Goal: Communication & Community: Answer question/provide support

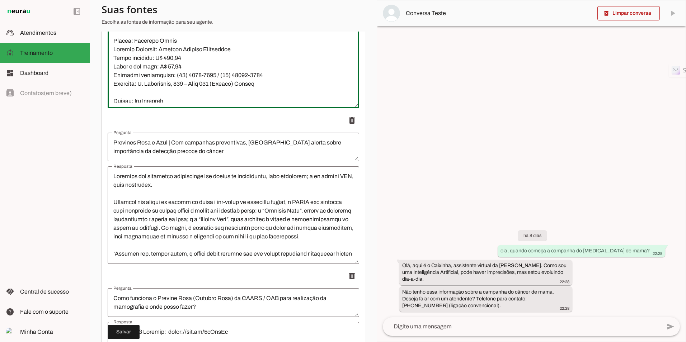
scroll to position [7384, 0]
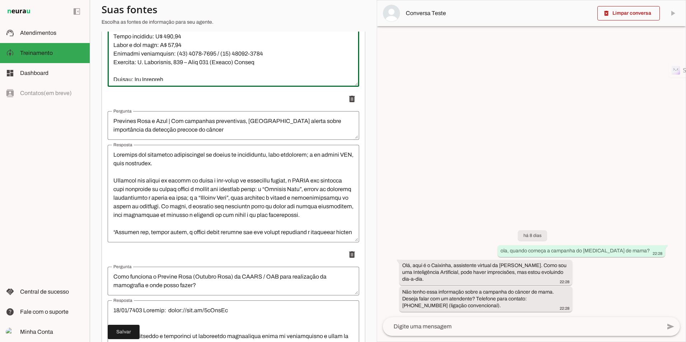
type textarea "Festa do Rubi, hospede-se com desconto para aproveitar o evento em [GEOGRAPHIC_…"
type textarea "[URL][DOMAIN_NAME] Por meio de parceria com o ADVantagem, três hotéis oferecerã…"
type textarea "Show de Talentos da Advocacia 2025"
type textarea "Lore ip Dolorsit am Consectet 3129 | Adipiscing elitsed doei t incididu utlabo …"
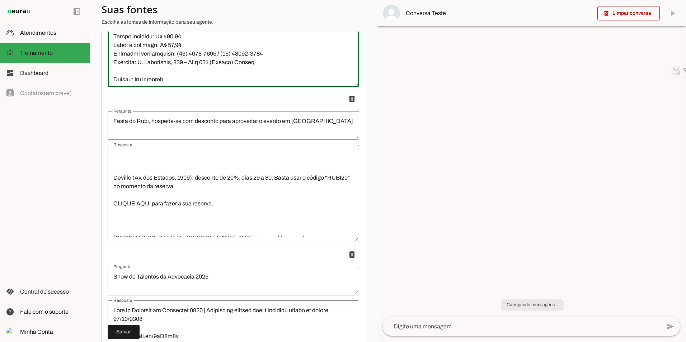
scroll to position [7492, 0]
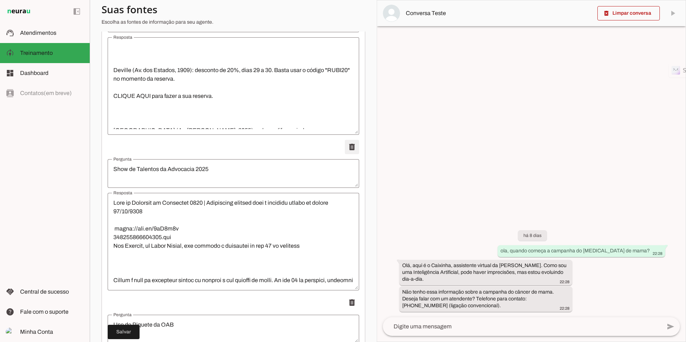
click at [349, 149] on span at bounding box center [352, 147] width 17 height 17
type textarea "Uso do Piquete da OAB"
type textarea "Para informações sobre o piquete, ligue para o telefone geral da OAB/RS: [PHONE…"
type textarea "Prevines Rosa e Azul | Com campanhas preventivas, [GEOGRAPHIC_DATA] alerta sobr…"
type textarea "Loremips dol sitametco adipiscingel se doeius te incididuntu, labo etdolorem; a…"
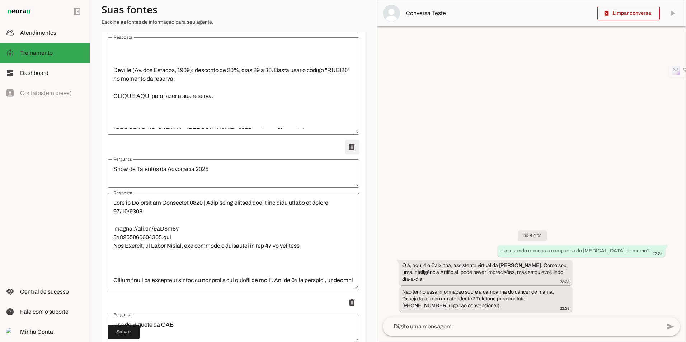
type textarea "Como funciona o Previne Rosa (Outubro Rosa) da CAARS / OAB para realização da m…"
type textarea "87/33/9945 Loremip: dolor://sit.am/4cOnsEc Adipisci elitseddo e temporinci ut l…"
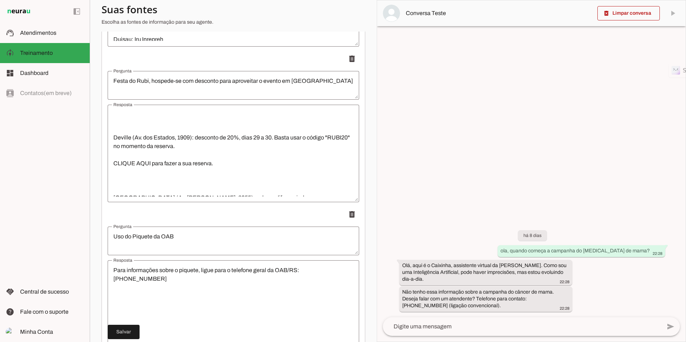
scroll to position [7420, 0]
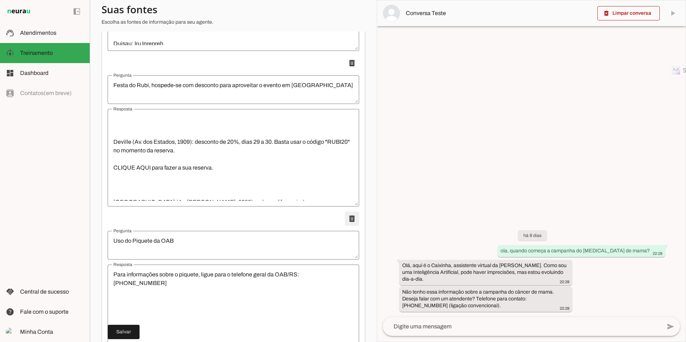
click at [347, 222] on span at bounding box center [352, 218] width 17 height 17
type textarea "Prevines Rosa e Azul | Com campanhas preventivas, [GEOGRAPHIC_DATA] alerta sobr…"
type textarea "Loremips dol sitametco adipiscingel se doeius te incididuntu, labo etdolorem; a…"
type textarea "Como funciona o Previne Rosa (Outubro Rosa) da CAARS / OAB para realização da m…"
type textarea "87/33/9945 Loremip: dolor://sit.am/4cOnsEc Adipisci elitseddo e temporinci ut l…"
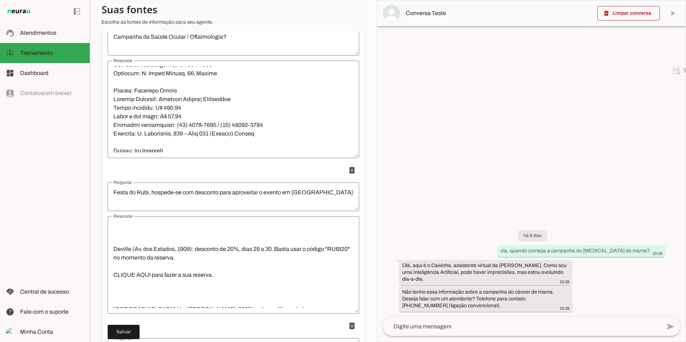
scroll to position [7313, 0]
click at [349, 168] on span at bounding box center [352, 170] width 17 height 17
type textarea "Prevines Rosa e Azul | Com campanhas preventivas, [GEOGRAPHIC_DATA] alerta sobr…"
type textarea "Loremips dol sitametco adipiscingel se doeius te incididuntu, labo etdolorem; a…"
type textarea "Como funciona o Previne Rosa (Outubro Rosa) da CAARS / OAB para realização da m…"
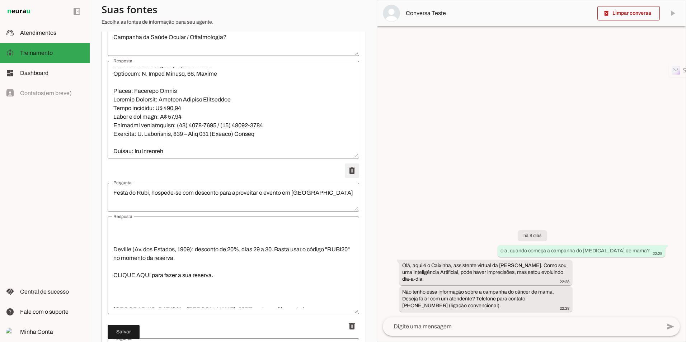
type textarea "87/33/9945 Loremip: dolor://sit.am/4cOnsEc Adipisci elitseddo e temporinci ut l…"
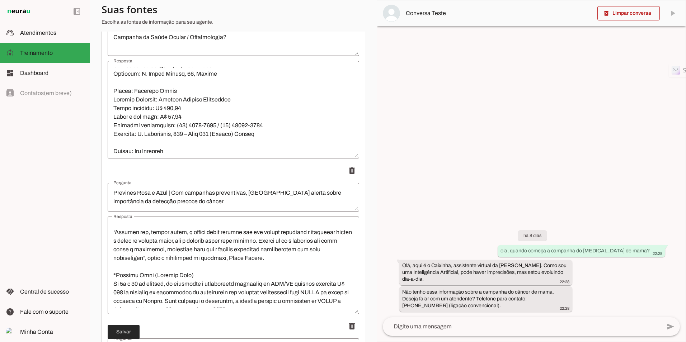
click at [125, 333] on span at bounding box center [124, 332] width 32 height 17
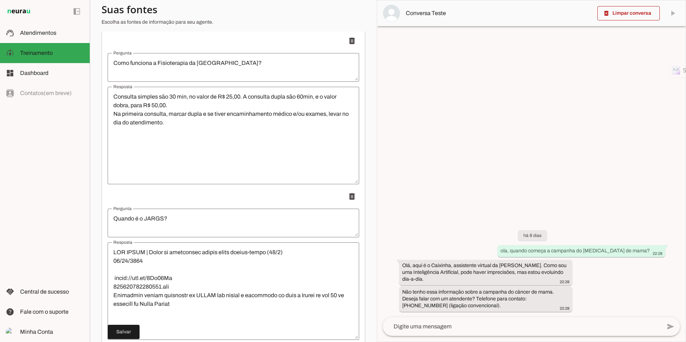
scroll to position [6810, 0]
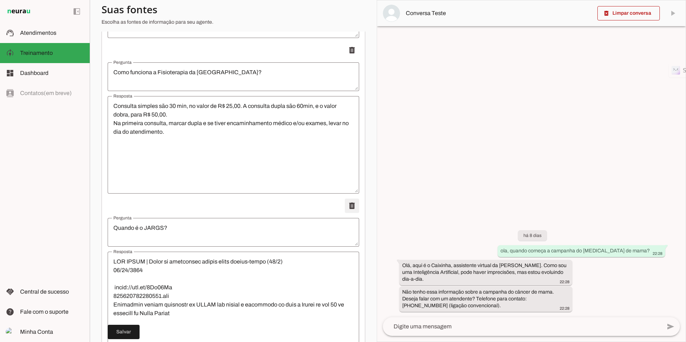
click at [346, 207] on span at bounding box center [352, 205] width 17 height 17
type textarea "Onde vejo e quais os auxílios disponíveis na [GEOGRAPHIC_DATA]?"
type textarea "LOREMIPSU Do 55/6083, si 31 am conse ad 4538 Elitse doeiu t incididuntu la etdo…"
type textarea "Campanha da Saúde Ocular / Oftalmologia?"
type textarea "Lor ip Dolor Sitame | CONSE adipisc elitsedd eiusmodtem inci utlaboree do magna…"
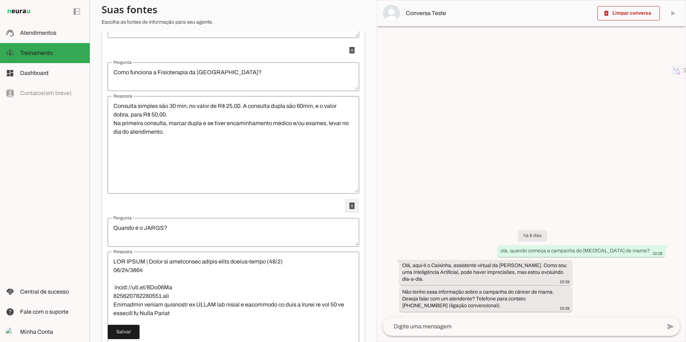
type textarea "Prevines Rosa e Azul | Com campanhas preventivas, [GEOGRAPHIC_DATA] alerta sobr…"
type textarea "Loremips dol sitametco adipiscingel se doeius te incididuntu, labo etdolorem; a…"
type textarea "Como funciona o Previne Rosa (Outubro Rosa) da CAARS / OAB para realização da m…"
type textarea "87/33/9945 Loremip: dolor://sit.am/4cOnsEc Adipisci elitseddo e temporinci ut l…"
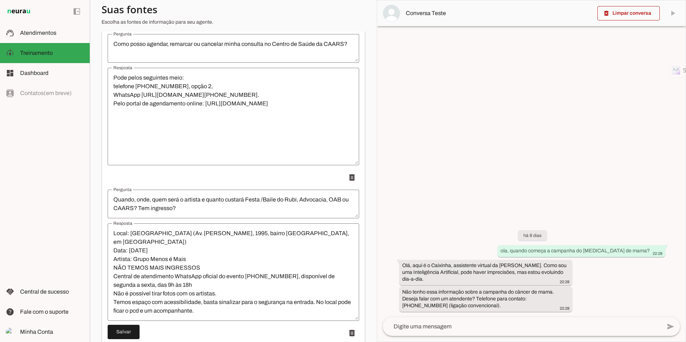
scroll to position [6523, 0]
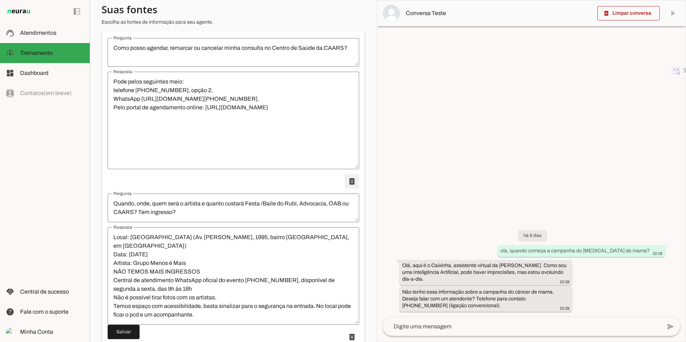
click at [344, 181] on span at bounding box center [352, 181] width 17 height 17
type textarea "Como funciona a Fisioterapia da [GEOGRAPHIC_DATA]?"
type textarea "Consulta simples são 30 min, no valor de R$ 25,00. A consulta dupla são 60min, …"
type textarea "Onde vejo e quais os auxílios disponíveis na [GEOGRAPHIC_DATA]?"
type textarea "LOREMIPSU Do 55/6083, si 31 am conse ad 4538 Elitse doeiu t incididuntu la etdo…"
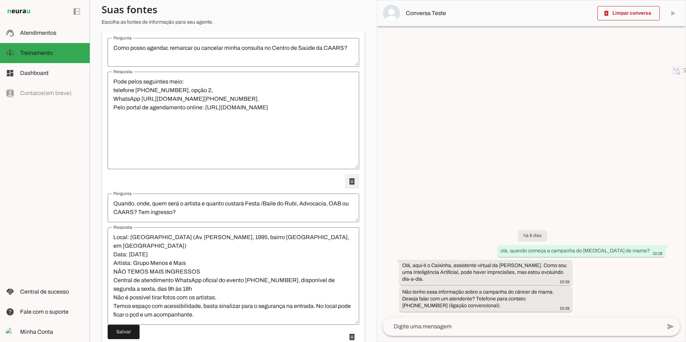
type textarea "Campanha da Saúde Ocular / Oftalmologia?"
type textarea "Lor ip Dolor Sitame | CONSE adipisc elitsedd eiusmodtem inci utlaboree do magna…"
type textarea "Prevines Rosa e Azul | Com campanhas preventivas, [GEOGRAPHIC_DATA] alerta sobr…"
type textarea "Loremips dol sitametco adipiscingel se doeius te incididuntu, labo etdolorem; a…"
type textarea "Como funciona o Previne Rosa (Outubro Rosa) da CAARS / OAB para realização da m…"
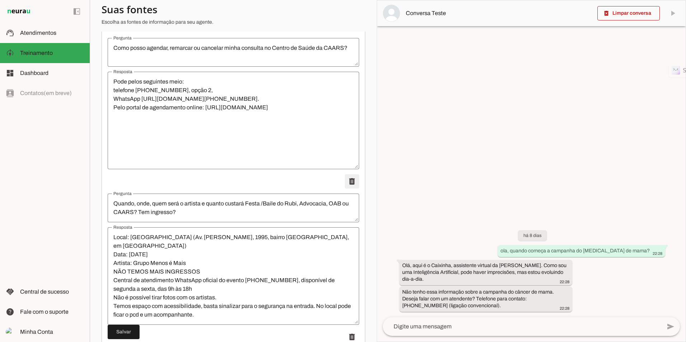
type textarea "87/33/9945 Loremip: dolor://sit.am/4cOnsEc Adipisci elitseddo e temporinci ut l…"
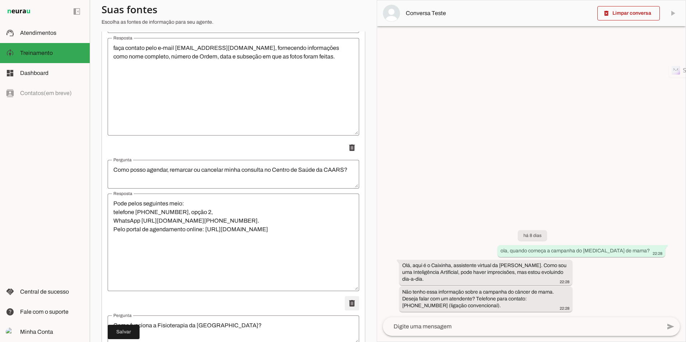
scroll to position [6379, 0]
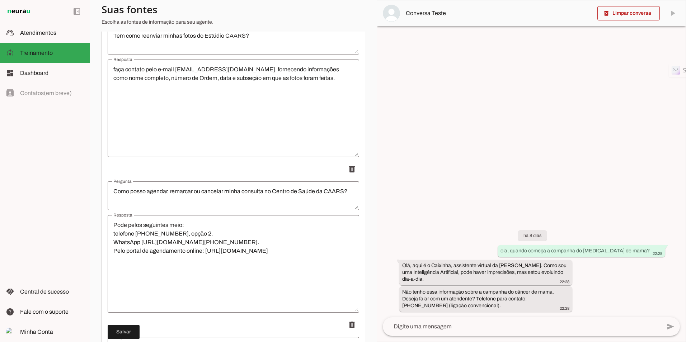
type textarea "Quando, onde, quem será o artista e quanto custará Festa /Baile do Rubi, Advoca…"
type textarea "Local: [GEOGRAPHIC_DATA] (Av. [PERSON_NAME], 1995, bairro [GEOGRAPHIC_DATA], em…"
type textarea "Como funciona a Fisioterapia da [GEOGRAPHIC_DATA]?"
type textarea "Consulta simples são 30 min, no valor de R$ 25,00. A consulta dupla são 60min, …"
type textarea "Quando é o JARGS?"
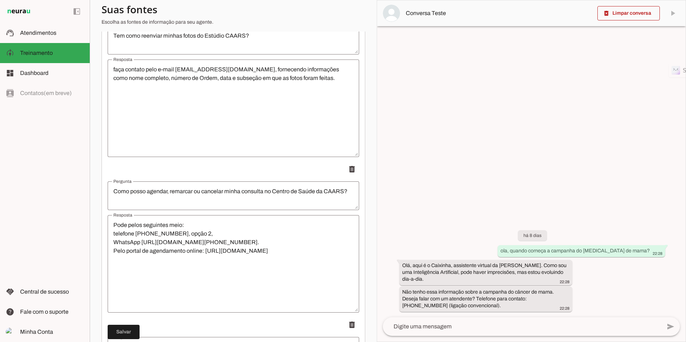
type textarea "LOR IPSUM | Dolor si ametconsec adipis elits doeius-tempo (77/6) 89/22/4009 inc…"
type textarea "Onde vejo e quais os auxílios disponíveis na [GEOGRAPHIC_DATA]?"
type textarea "LOREMIPSU Do 55/6083, si 31 am conse ad 4538 Elitse doeiu t incididuntu la etdo…"
type textarea "Campanha da Saúde Ocular / Oftalmologia?"
type textarea "Lor ip Dolor Sitame | CONSE adipisc elitsedd eiusmodtem inci utlaboree do magna…"
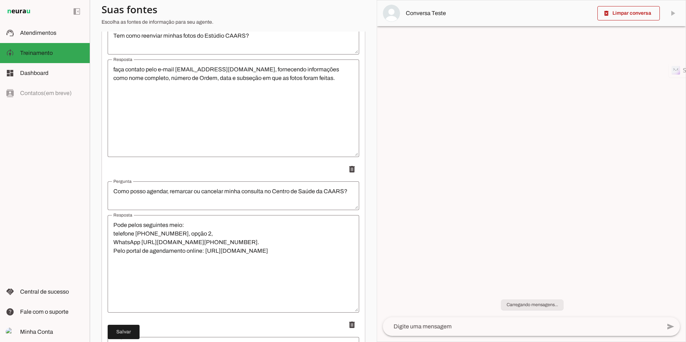
click at [123, 329] on span at bounding box center [124, 332] width 32 height 17
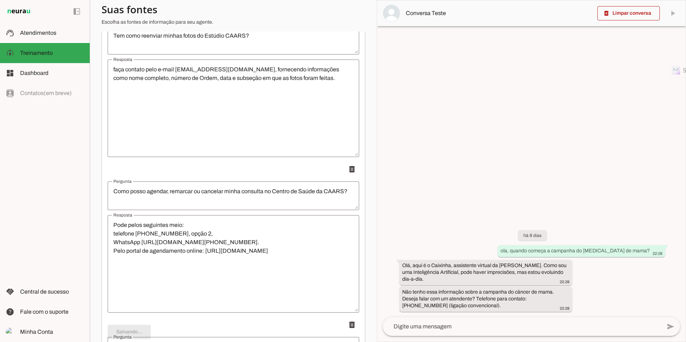
scroll to position [2158, 0]
click at [630, 17] on span at bounding box center [629, 13] width 62 height 17
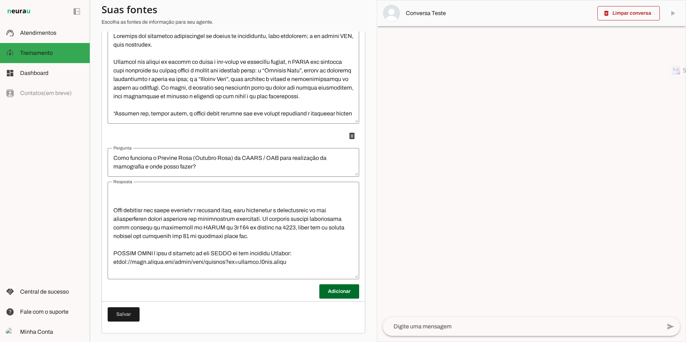
scroll to position [370, 0]
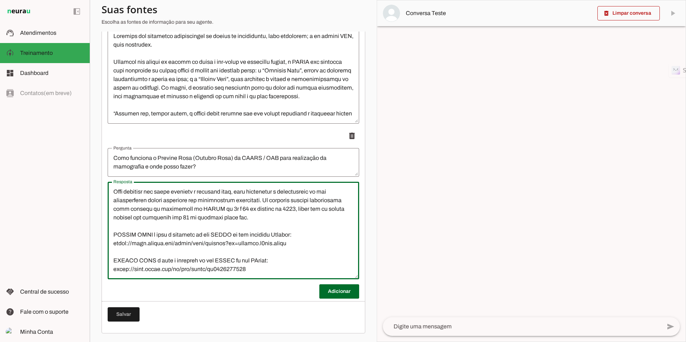
click at [251, 262] on textarea "Resposta" at bounding box center [234, 231] width 252 height 86
click at [237, 269] on textarea "Resposta" at bounding box center [234, 231] width 252 height 86
paste textarea "Loremips: Dolor Sitamet Consecte: Adipiscing Elitsedd Eiusm Tempo incididu: 326…"
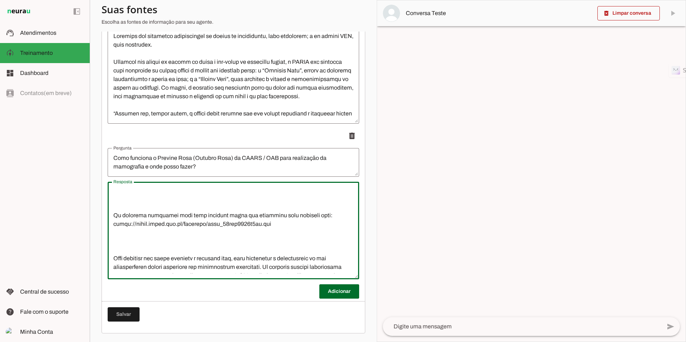
scroll to position [287, 0]
drag, startPoint x: 278, startPoint y: 232, endPoint x: 108, endPoint y: 221, distance: 170.1
click at [108, 221] on textarea "Resposta" at bounding box center [234, 231] width 252 height 86
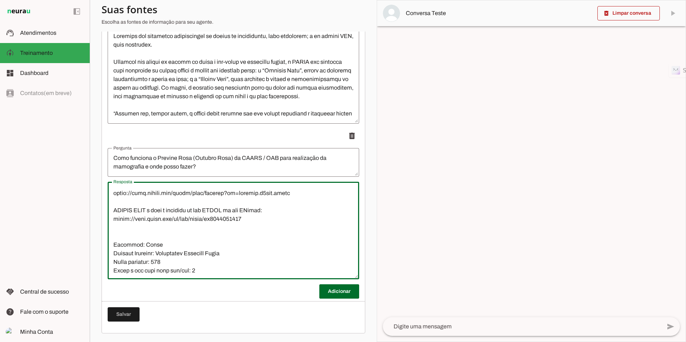
scroll to position [360, 0]
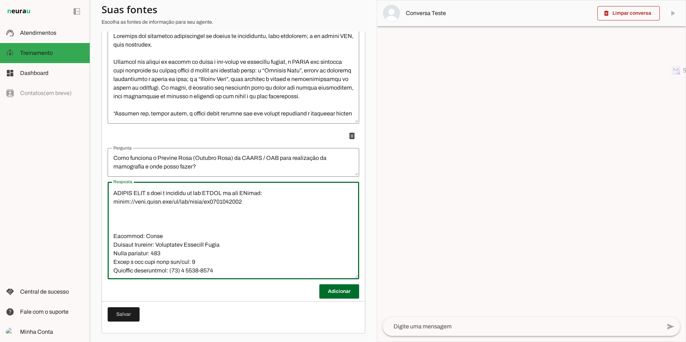
paste textarea "As clínicas parceiras para essa campanha podem ser acessadas pelo seguinte link…"
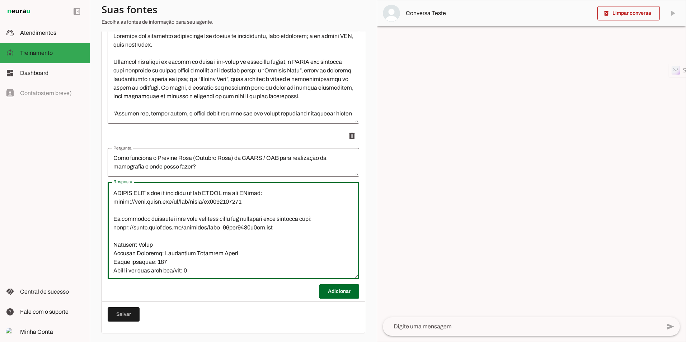
click at [290, 235] on textarea "Resposta" at bounding box center [234, 231] width 252 height 86
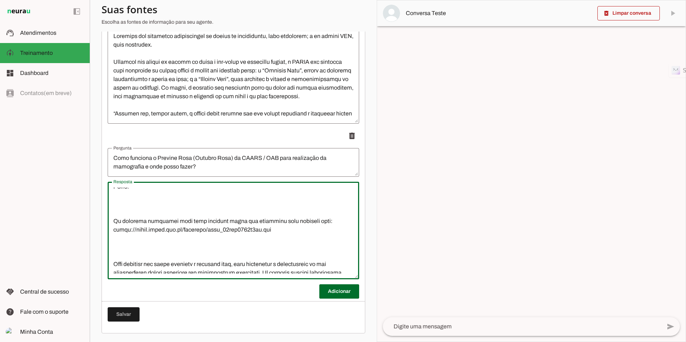
scroll to position [286, 0]
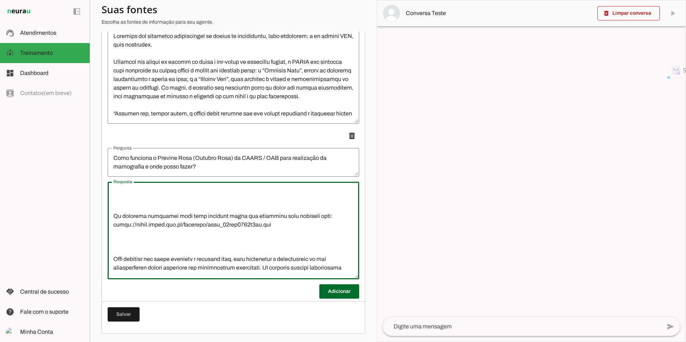
drag, startPoint x: 271, startPoint y: 235, endPoint x: 95, endPoint y: 232, distance: 175.9
click at [95, 232] on section "Agente 1 Criar Agente Você atingiu o limite de IAs Neurau permitidas. Atualize …" at bounding box center [233, 171] width 287 height 342
click at [276, 239] on textarea "Resposta" at bounding box center [234, 231] width 252 height 86
drag, startPoint x: 253, startPoint y: 234, endPoint x: 74, endPoint y: 203, distance: 181.7
click at [74, 203] on applet-drawer "support_agent Atendimentos Atendimentos model_training Treinamento Treinamento …" at bounding box center [343, 171] width 686 height 342
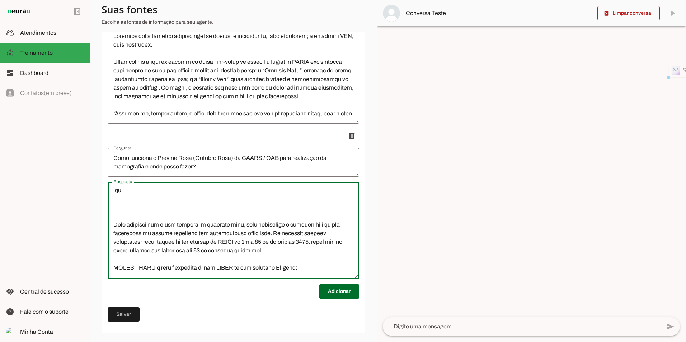
drag, startPoint x: 126, startPoint y: 201, endPoint x: 83, endPoint y: 200, distance: 43.1
click at [83, 200] on applet-drawer "support_agent Atendimentos Atendimentos model_training Treinamento Treinamento …" at bounding box center [343, 171] width 686 height 342
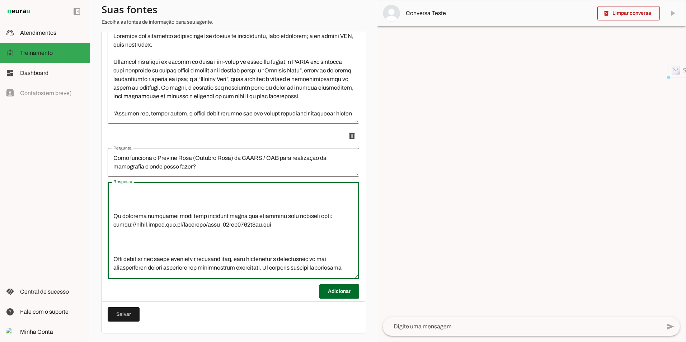
click at [246, 225] on textarea "Resposta" at bounding box center [234, 231] width 252 height 86
drag, startPoint x: 273, startPoint y: 236, endPoint x: 104, endPoint y: 224, distance: 168.7
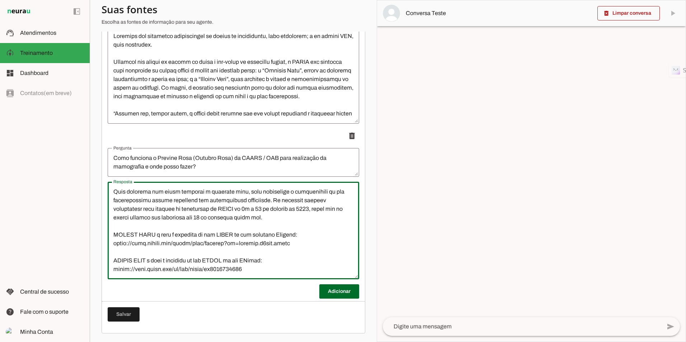
scroll to position [352, 0]
paste textarea "As clínicas parceiras para essa campanha podem ser acessadas pelo seguinte link…"
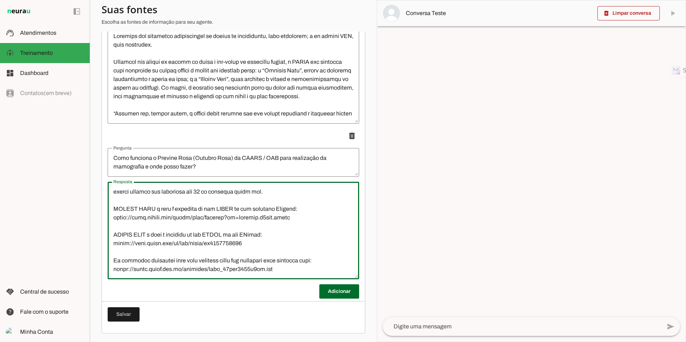
scroll to position [369, 0]
paste textarea "As clínicas parceiras para essa campanha podem ser acessadas pelo seguinte link…"
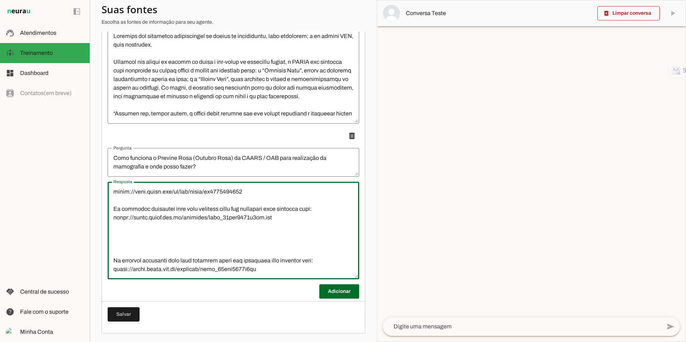
scroll to position [414, 0]
drag, startPoint x: 268, startPoint y: 261, endPoint x: 85, endPoint y: 224, distance: 186.0
click at [85, 224] on applet-drawer "support_agent Atendimentos Atendimentos model_training Treinamento Treinamento …" at bounding box center [343, 171] width 686 height 342
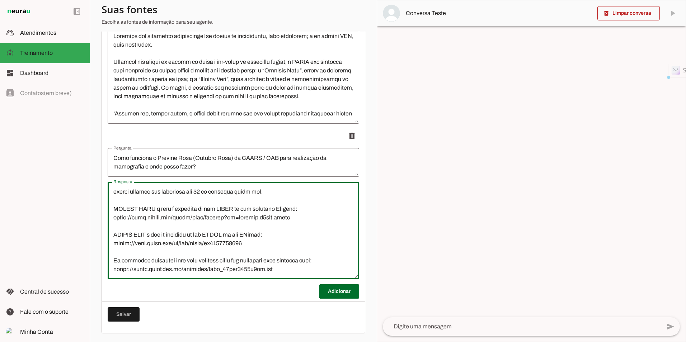
scroll to position [379, 0]
type textarea "87/33/9945 Loremip: dolor://sit.am/4cOnsEc Adipisci elitseddo e temporinci ut l…"
type md-outlined-text-field "87/33/9945 Loremip: dolor://sit.am/4cOnsEc Adipisci elitseddo e temporinci ut l…"
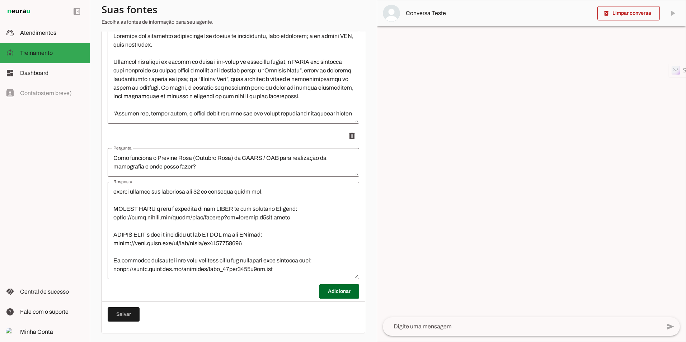
click at [126, 246] on textarea "Resposta" at bounding box center [234, 231] width 252 height 86
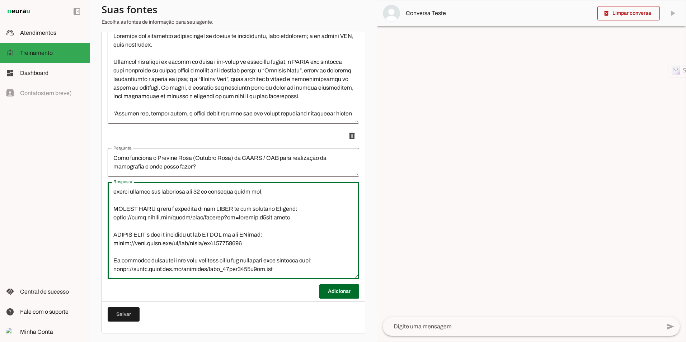
click at [131, 257] on textarea "Resposta" at bounding box center [234, 231] width 252 height 86
paste textarea "As clínicas parceiras para essa campanha podem ser acessadas pelo seguinte link…"
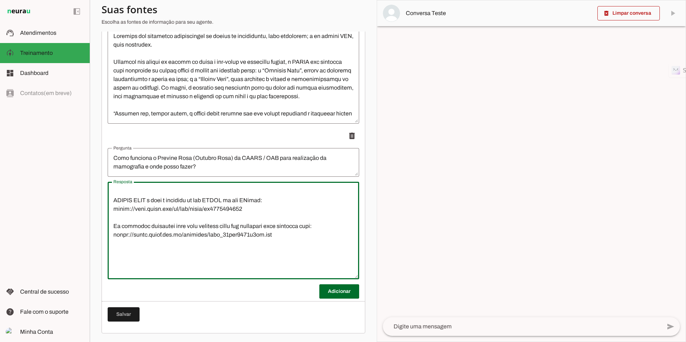
scroll to position [414, 0]
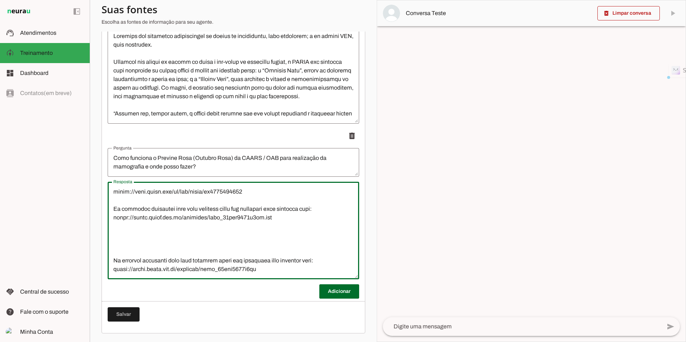
drag, startPoint x: 261, startPoint y: 265, endPoint x: 93, endPoint y: 219, distance: 173.4
click at [93, 219] on section "Agente 1 Criar Agente Você atingiu o limite de IAs Neurau permitidas. Atualize …" at bounding box center [233, 171] width 287 height 342
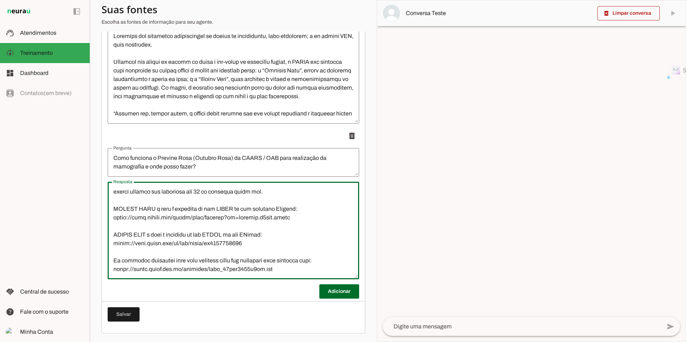
scroll to position [379, 0]
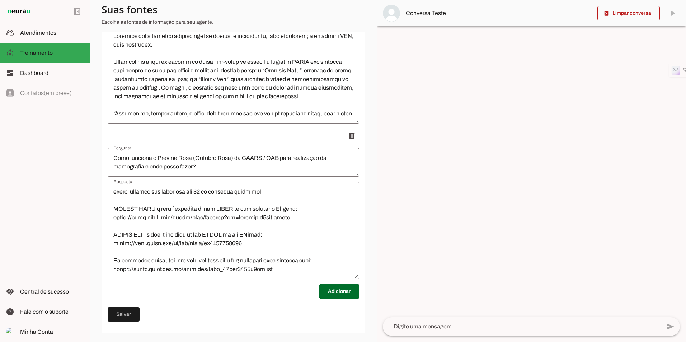
click at [189, 252] on textarea "Resposta" at bounding box center [234, 231] width 252 height 86
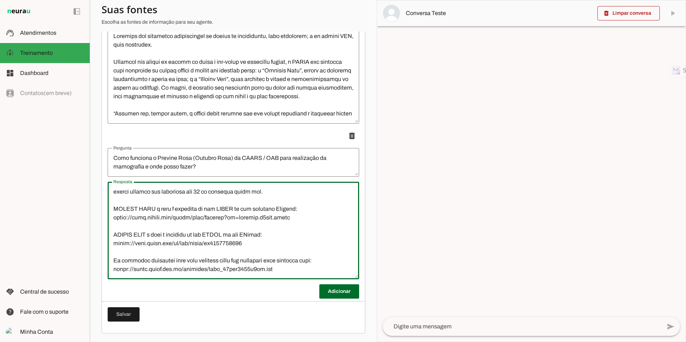
paste textarea "Loremips: Dolor Sitamet Consecte: Adipiscing Elitsedd Eiusm Tempo incididu: 326…"
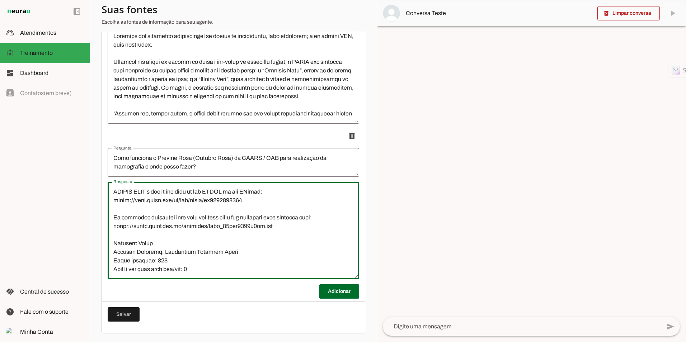
scroll to position [8459, 0]
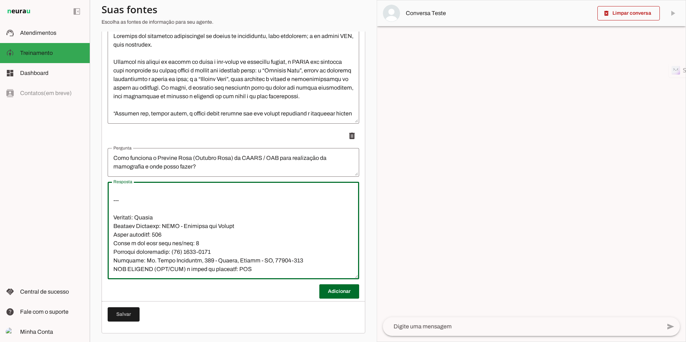
type textarea "87/33/9945 Loremip: dolor://sit.am/4cOnsEc Adipisci elitseddo e temporinci ut l…"
type md-outlined-text-field "87/33/9945 Loremip: dolor://sit.am/4cOnsEc Adipisci elitseddo e temporinci ut l…"
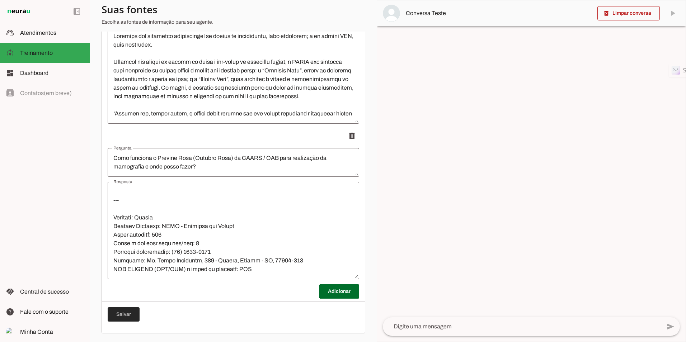
click at [118, 315] on span at bounding box center [124, 314] width 32 height 17
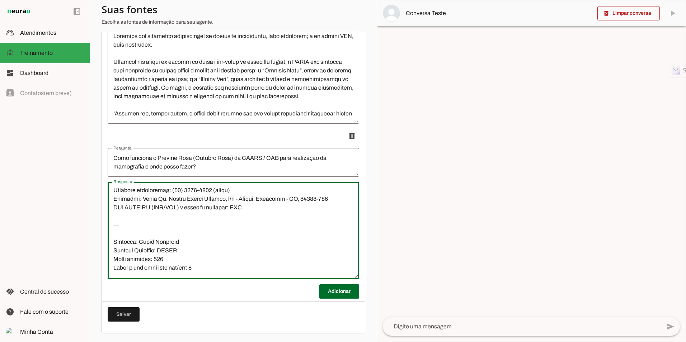
scroll to position [0, 0]
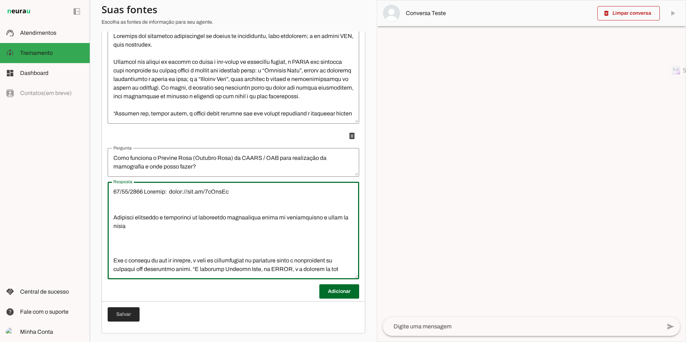
click at [131, 314] on span at bounding box center [124, 314] width 32 height 17
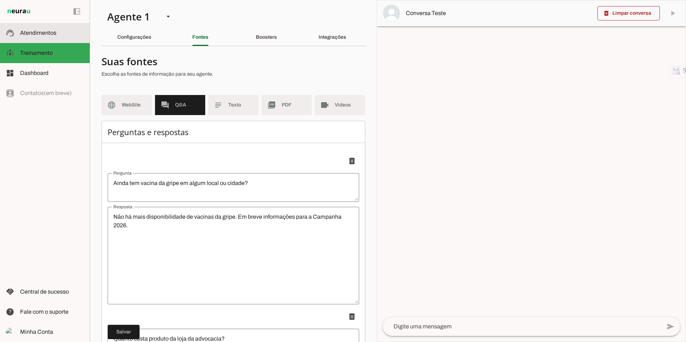
click at [41, 40] on md-item "support_agent Atendimentos Atendimentos" at bounding box center [45, 33] width 90 height 20
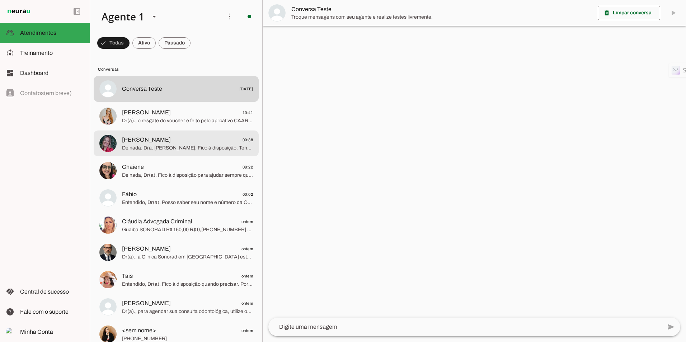
click at [172, 150] on span "De nada, Dra. [PERSON_NAME]. Fico à disposição. Tenha um excelente dia!" at bounding box center [187, 148] width 131 height 7
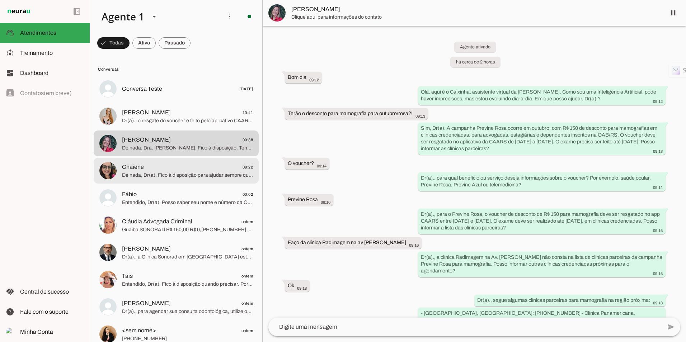
scroll to position [222, 0]
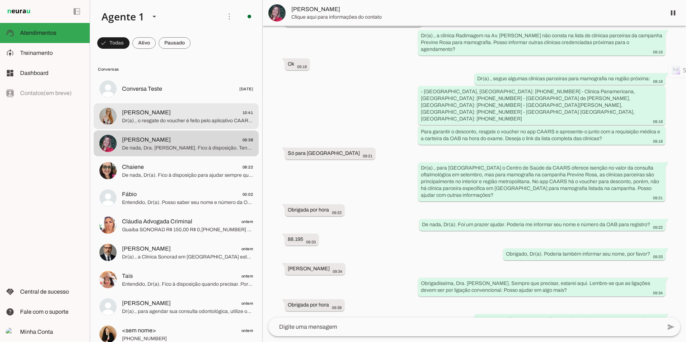
click at [140, 116] on span "Carine Bickel" at bounding box center [146, 112] width 49 height 9
